Goal: Task Accomplishment & Management: Manage account settings

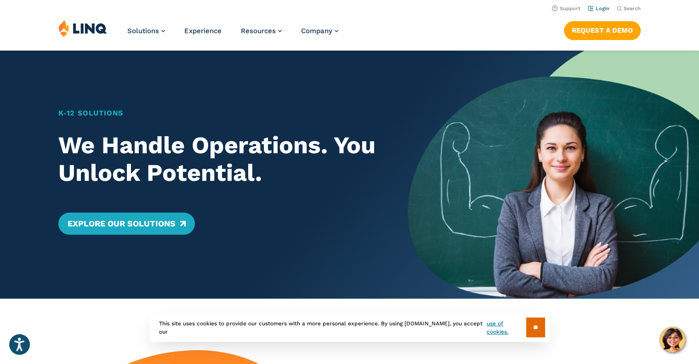
click at [602, 9] on link "Login" at bounding box center [599, 9] width 22 height 6
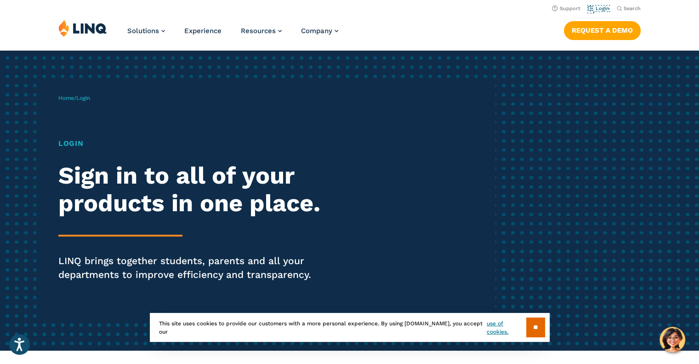
click at [602, 9] on link "Login" at bounding box center [599, 9] width 22 height 6
click at [537, 329] on input "**" at bounding box center [535, 327] width 19 height 20
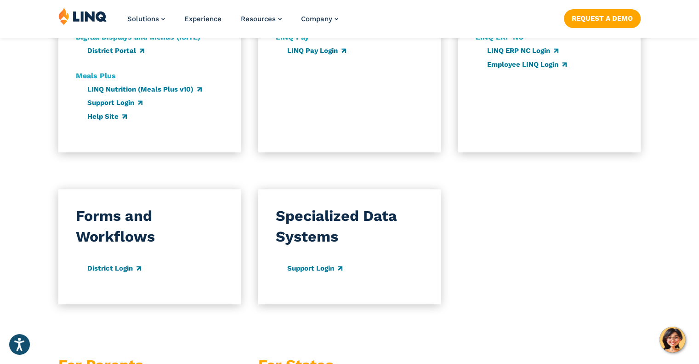
scroll to position [919, 0]
